Goal: Information Seeking & Learning: Check status

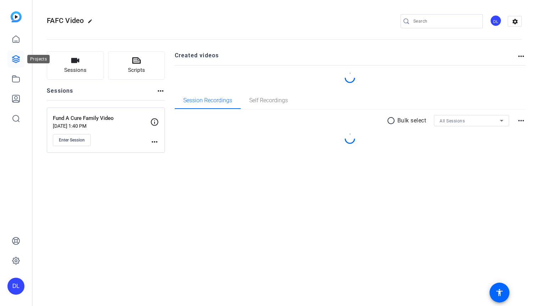
click at [14, 58] on icon at bounding box center [15, 59] width 7 height 7
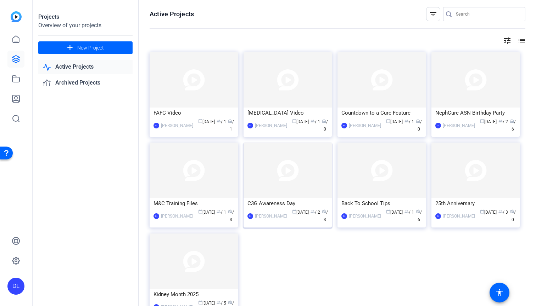
click at [269, 209] on div "DL Destiny Lalonde calendar_today Aug 25 group / 2 radio / 3" at bounding box center [287, 216] width 80 height 15
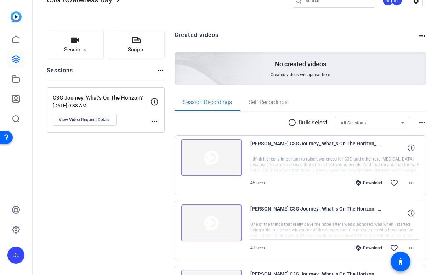
scroll to position [15, 0]
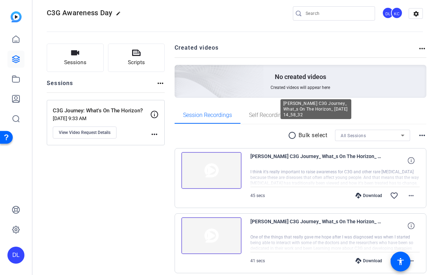
scroll to position [5, 0]
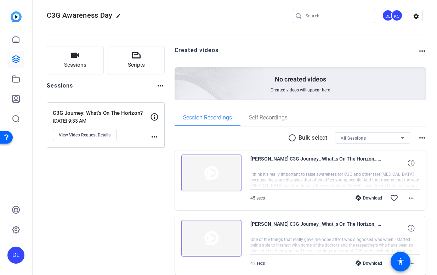
click at [367, 135] on div "All Sessions" at bounding box center [371, 138] width 60 height 9
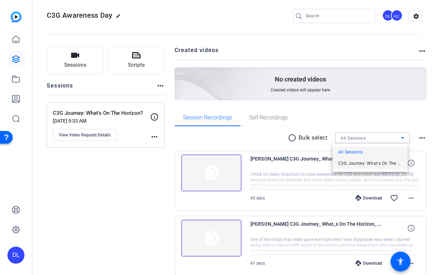
click at [370, 161] on span "C3G Journey: What's On The Horizon?" at bounding box center [370, 163] width 64 height 9
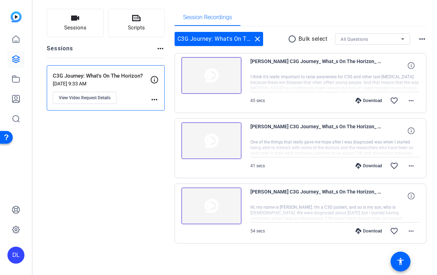
scroll to position [43, 0]
click at [256, 37] on mat-icon "close" at bounding box center [257, 39] width 9 height 9
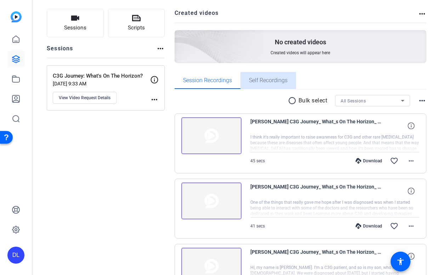
click at [254, 84] on span "Self Recordings" at bounding box center [268, 80] width 39 height 17
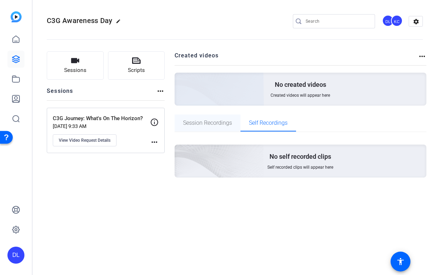
click at [211, 114] on div "Created videos more_horiz No created videos Created videos will appear here Ses…" at bounding box center [301, 118] width 252 height 135
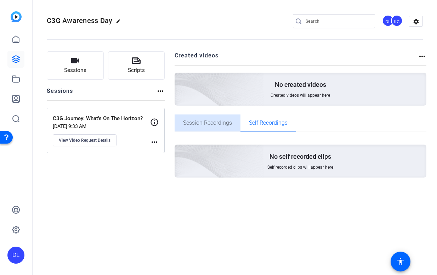
click at [210, 122] on span "Session Recordings" at bounding box center [207, 123] width 49 height 6
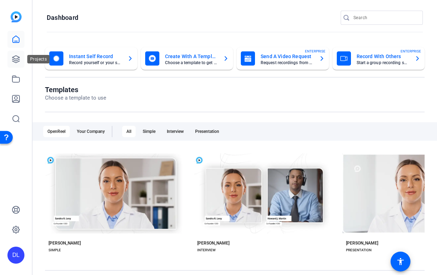
click at [17, 61] on icon at bounding box center [16, 59] width 9 height 9
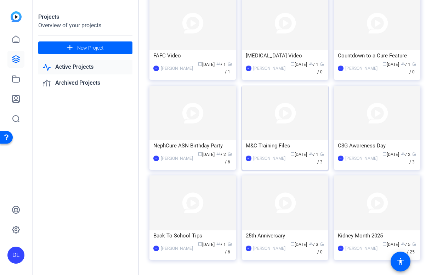
scroll to position [57, 0]
click at [349, 141] on div "C3G Awareness Day" at bounding box center [377, 145] width 79 height 11
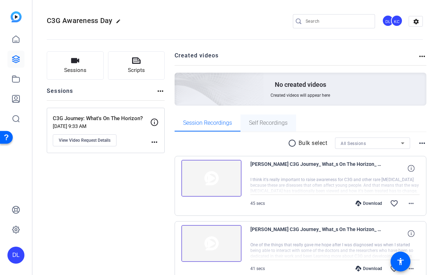
click at [255, 123] on span "Self Recordings" at bounding box center [268, 123] width 39 height 6
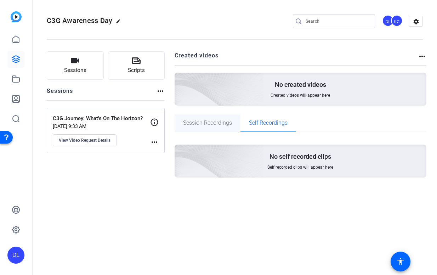
click at [212, 125] on span "Session Recordings" at bounding box center [207, 123] width 49 height 6
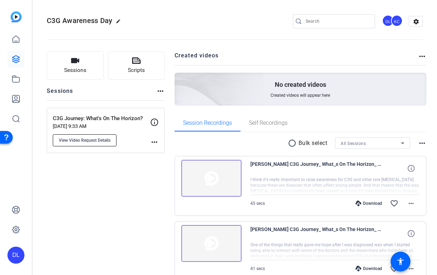
click at [106, 143] on button "View Video Request Details" at bounding box center [85, 140] width 64 height 12
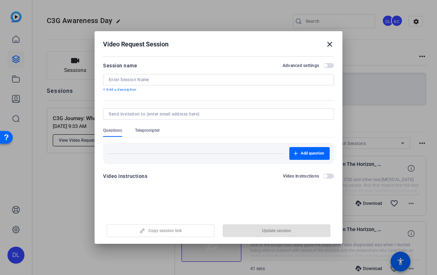
type input "C3G Journey: What's On The Horizon?"
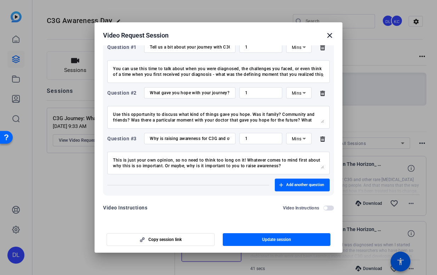
scroll to position [97, 0]
click at [336, 34] on h2 "Video Request Session close" at bounding box center [219, 33] width 248 height 23
click at [333, 34] on mat-icon "close" at bounding box center [330, 35] width 9 height 9
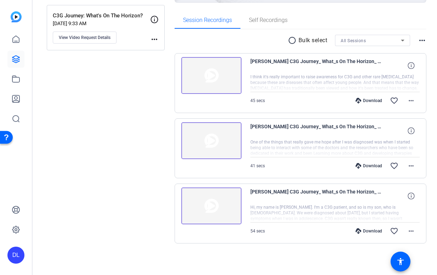
scroll to position [0, 0]
